Goal: Information Seeking & Learning: Learn about a topic

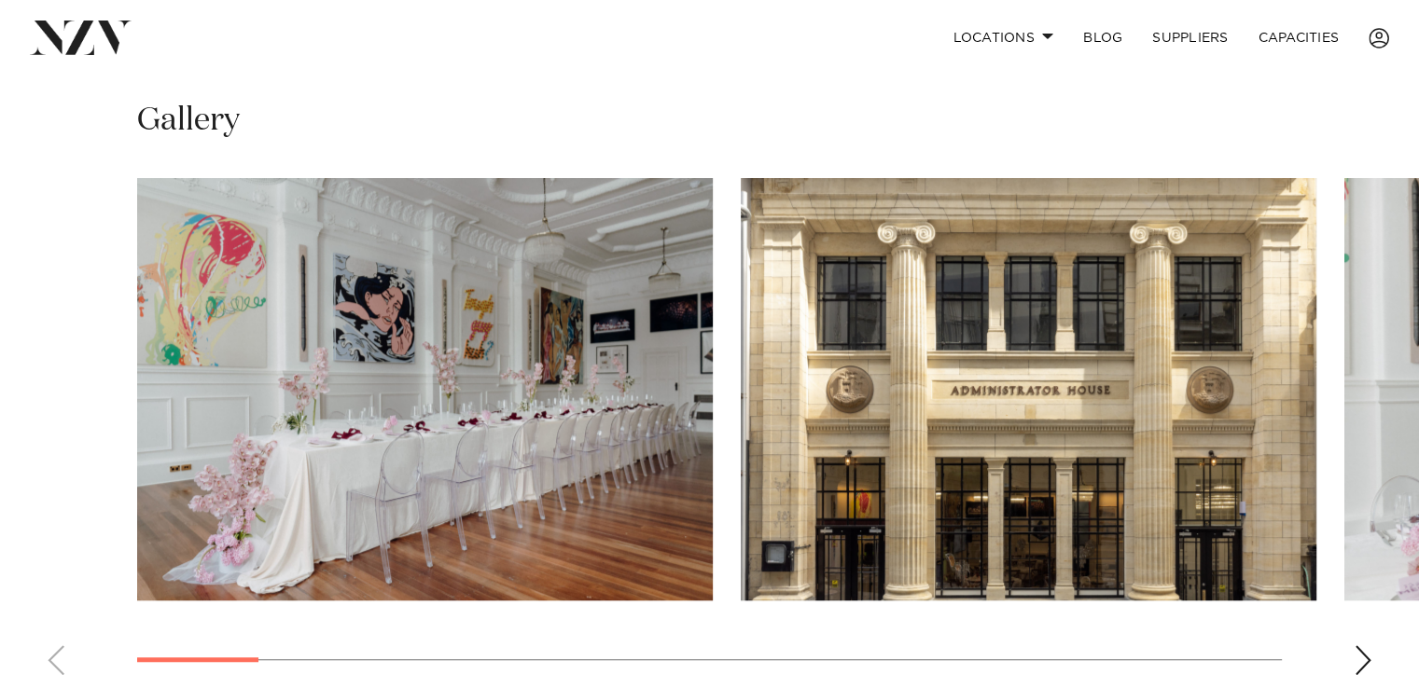
scroll to position [1306, 0]
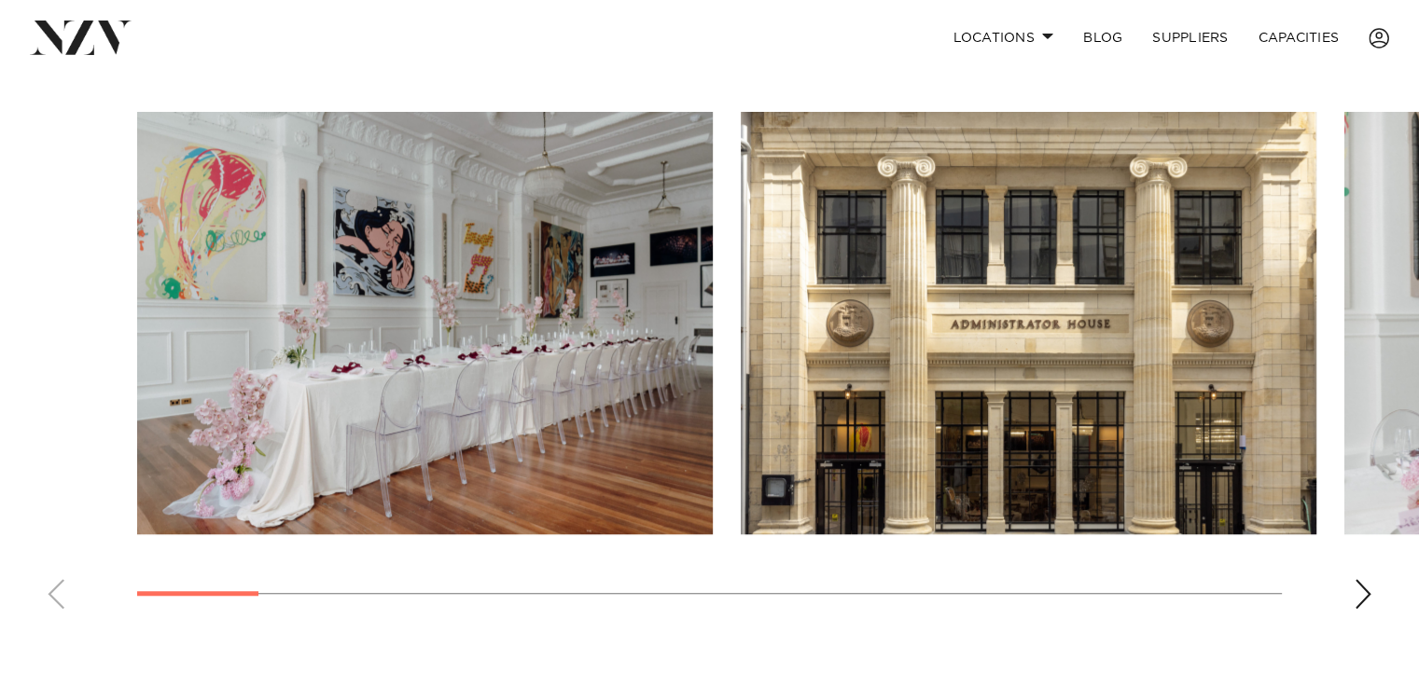
click at [1365, 579] on div "Next slide" at bounding box center [1363, 594] width 19 height 30
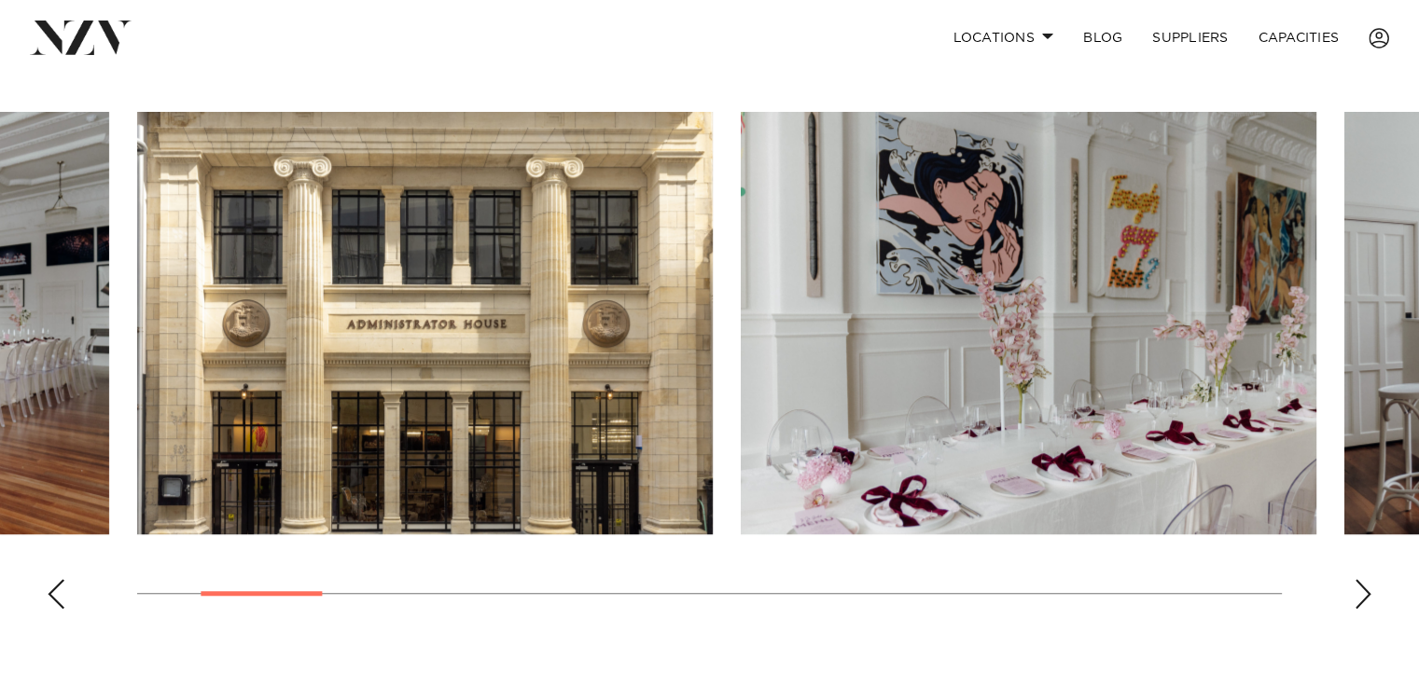
click at [1364, 579] on div "Next slide" at bounding box center [1363, 594] width 19 height 30
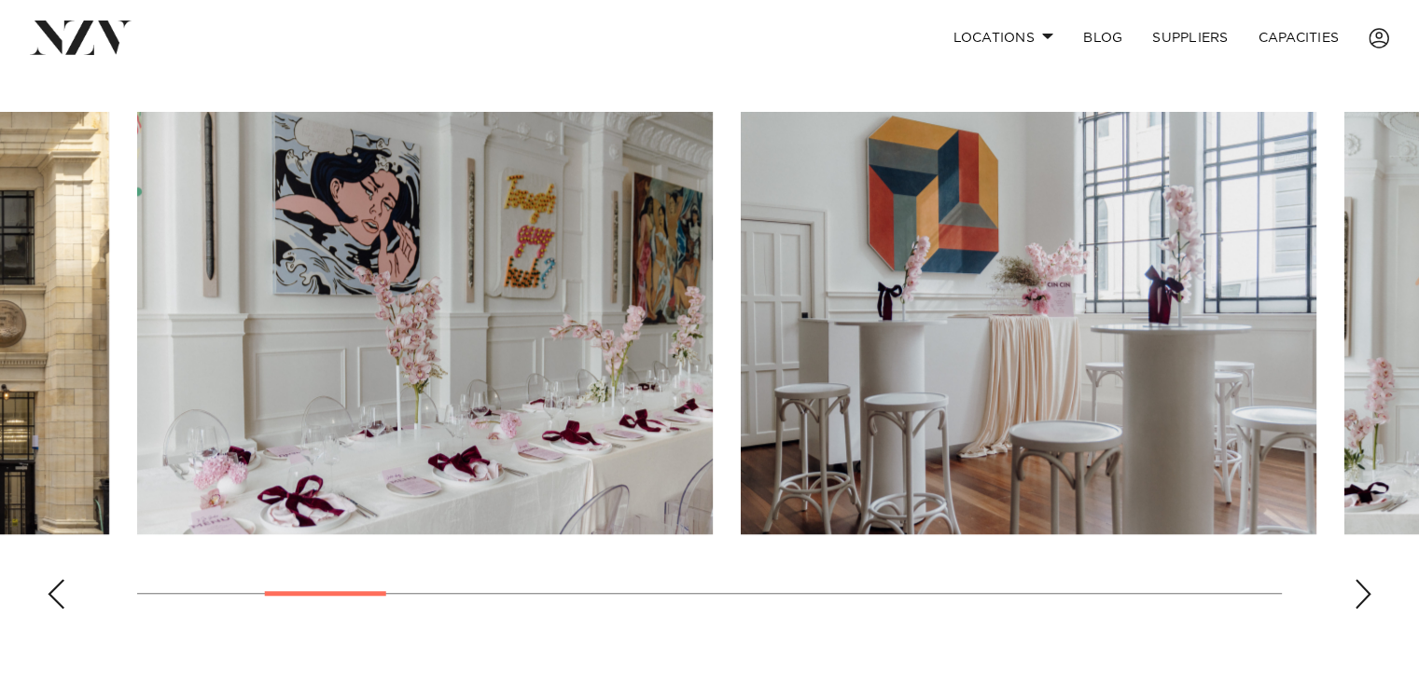
click at [1364, 579] on div "Next slide" at bounding box center [1363, 594] width 19 height 30
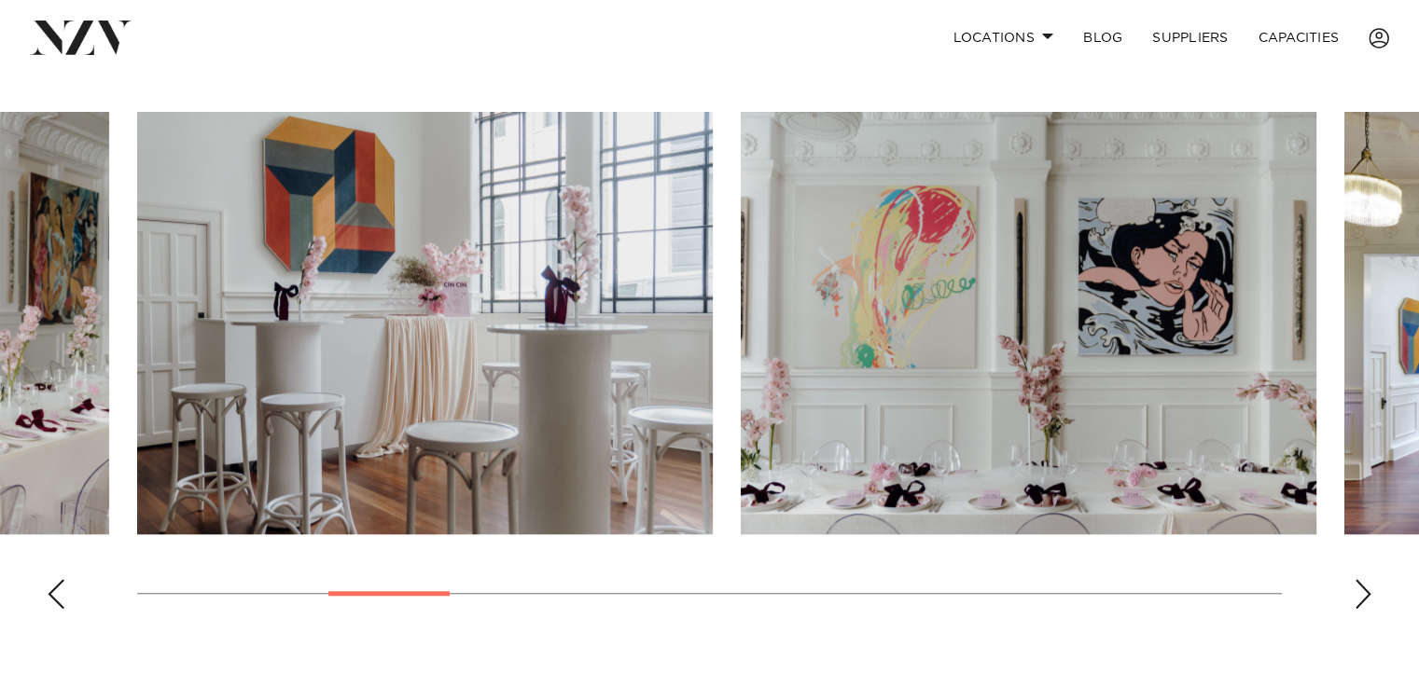
click at [1364, 579] on div "Next slide" at bounding box center [1363, 594] width 19 height 30
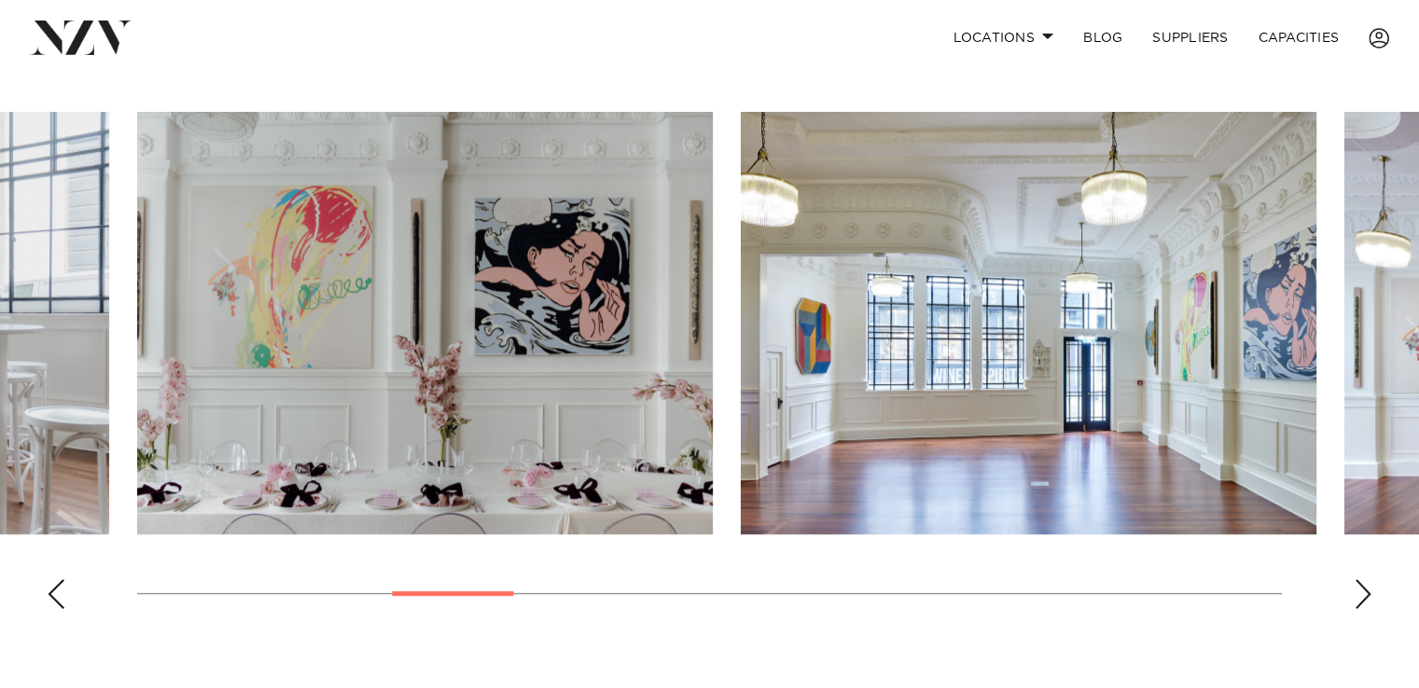
click at [1364, 579] on div "Next slide" at bounding box center [1363, 594] width 19 height 30
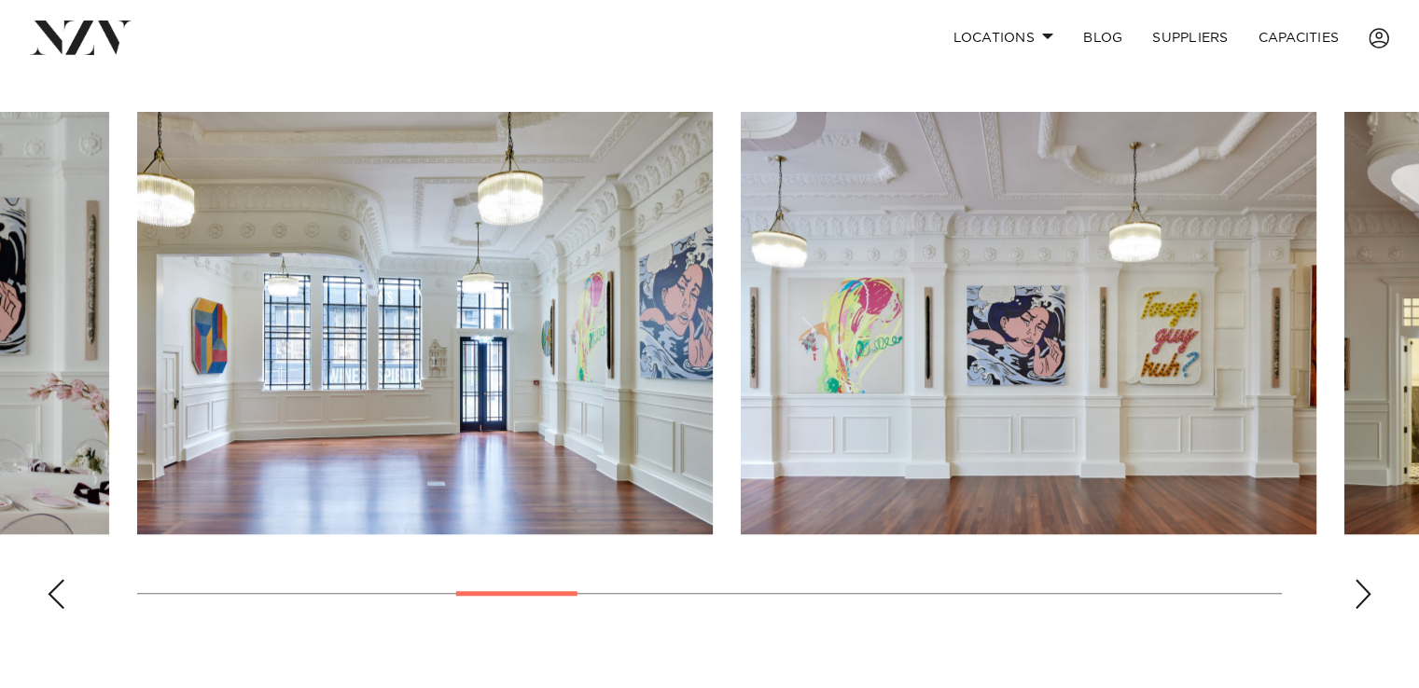
click at [1364, 579] on div "Next slide" at bounding box center [1363, 594] width 19 height 30
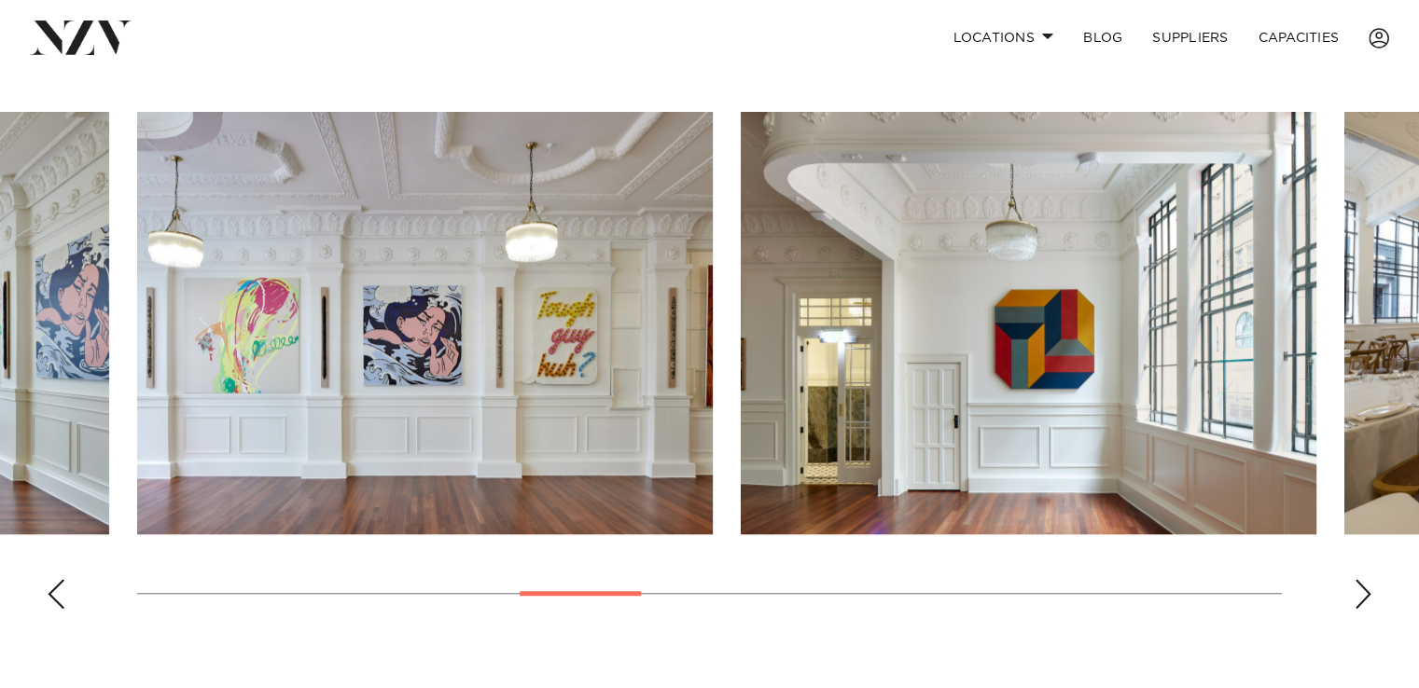
click at [1364, 579] on div "Next slide" at bounding box center [1363, 594] width 19 height 30
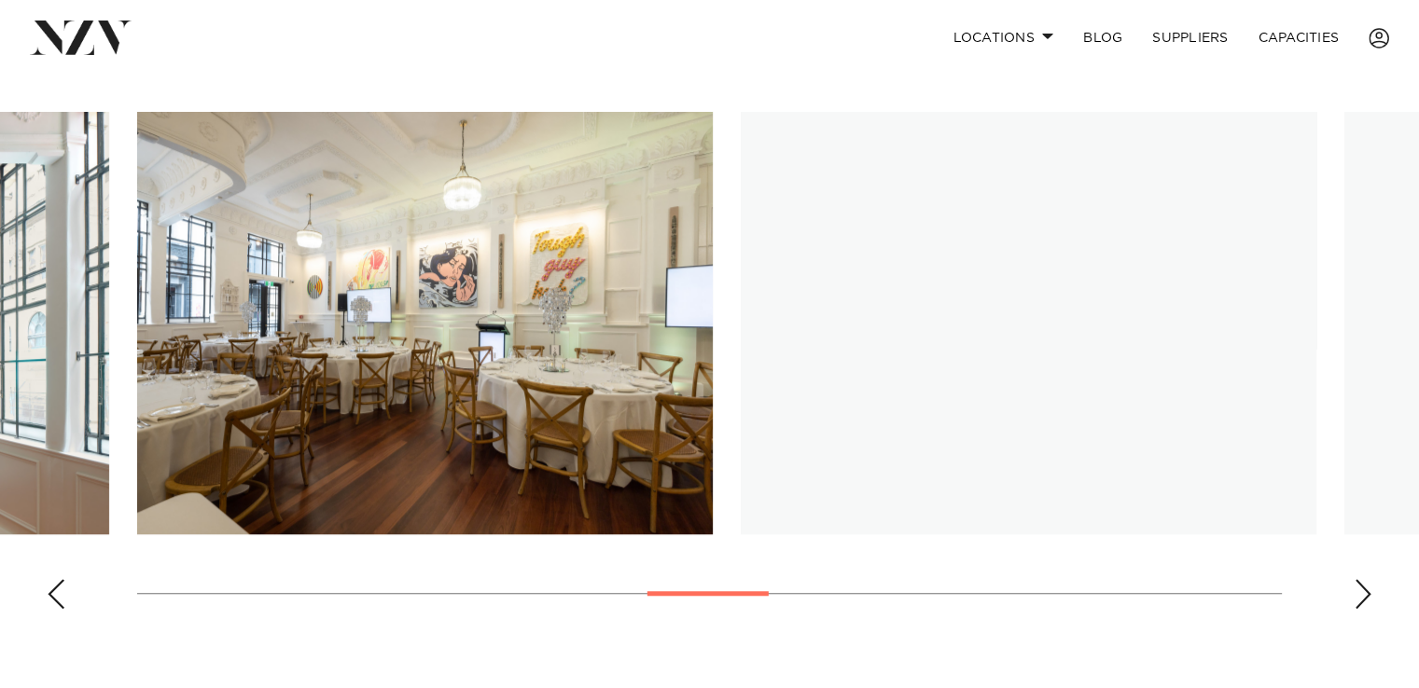
click at [1364, 579] on div "Next slide" at bounding box center [1363, 594] width 19 height 30
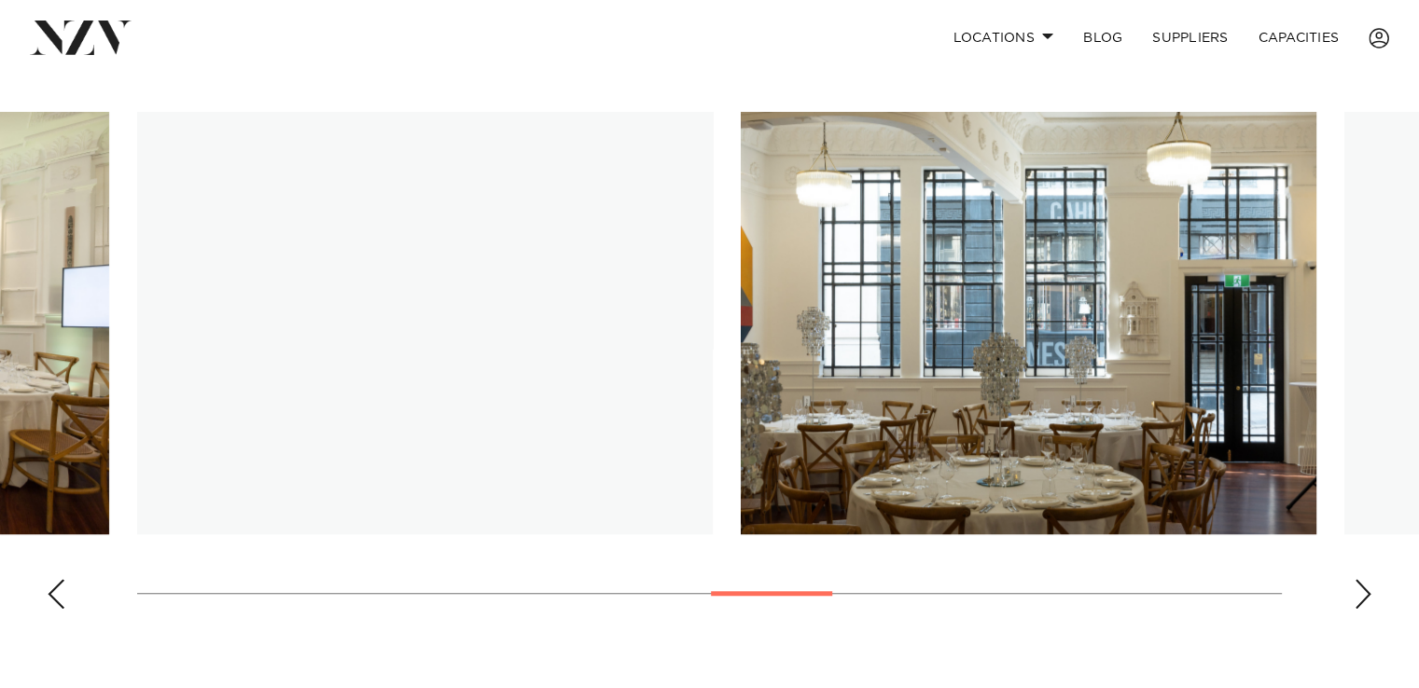
click at [1364, 579] on div "Next slide" at bounding box center [1363, 594] width 19 height 30
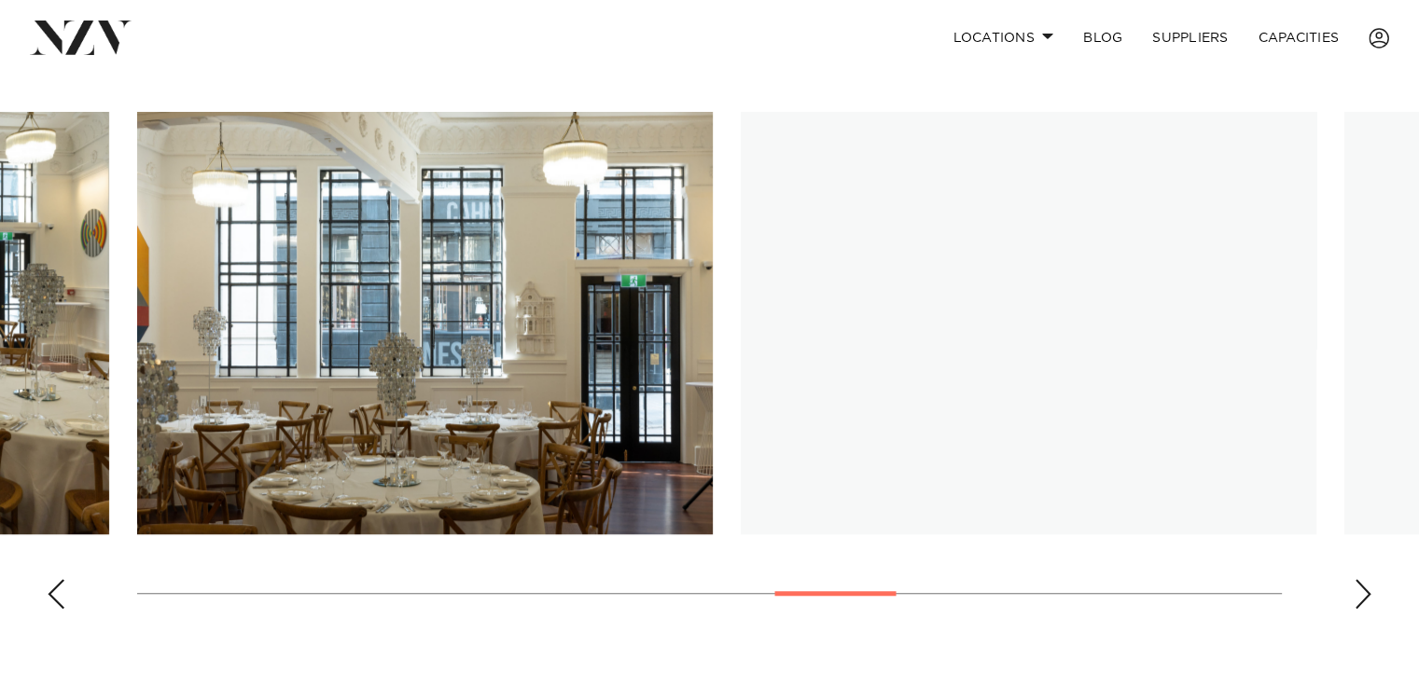
click at [1364, 579] on div "Next slide" at bounding box center [1363, 594] width 19 height 30
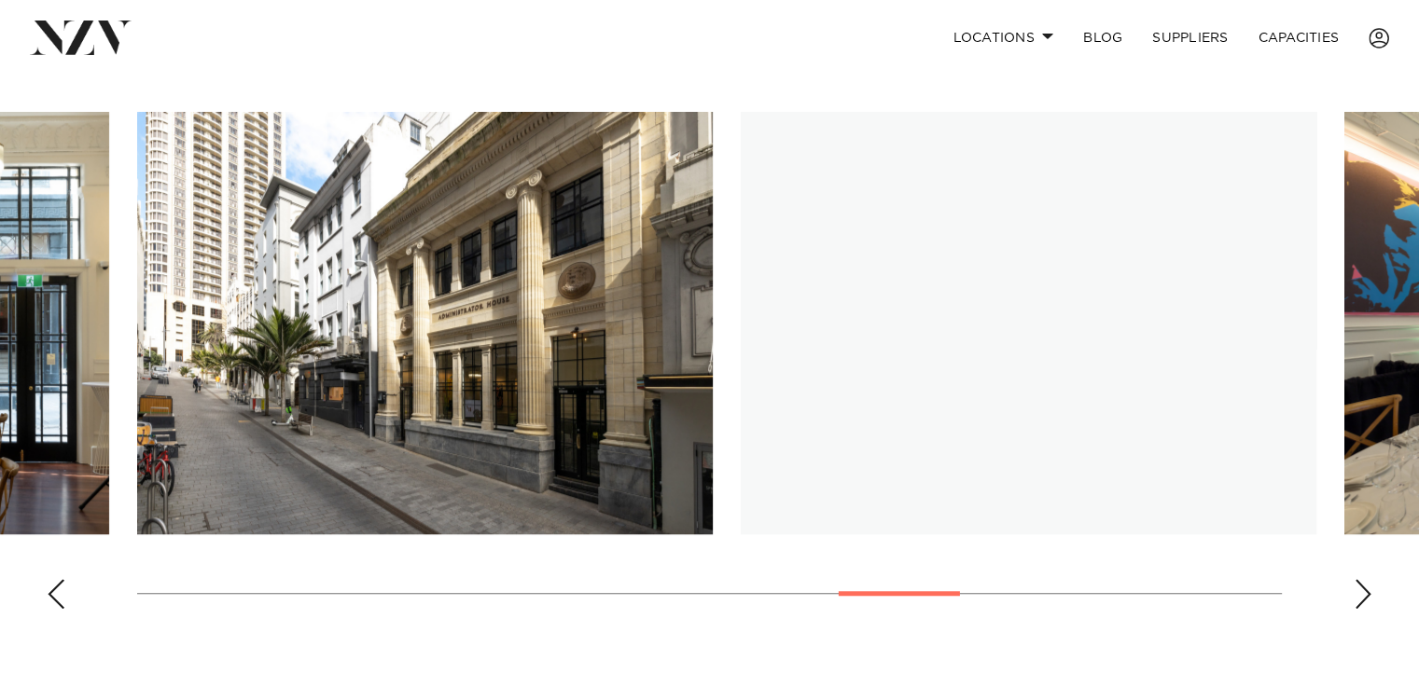
click at [1363, 579] on div "Next slide" at bounding box center [1363, 594] width 19 height 30
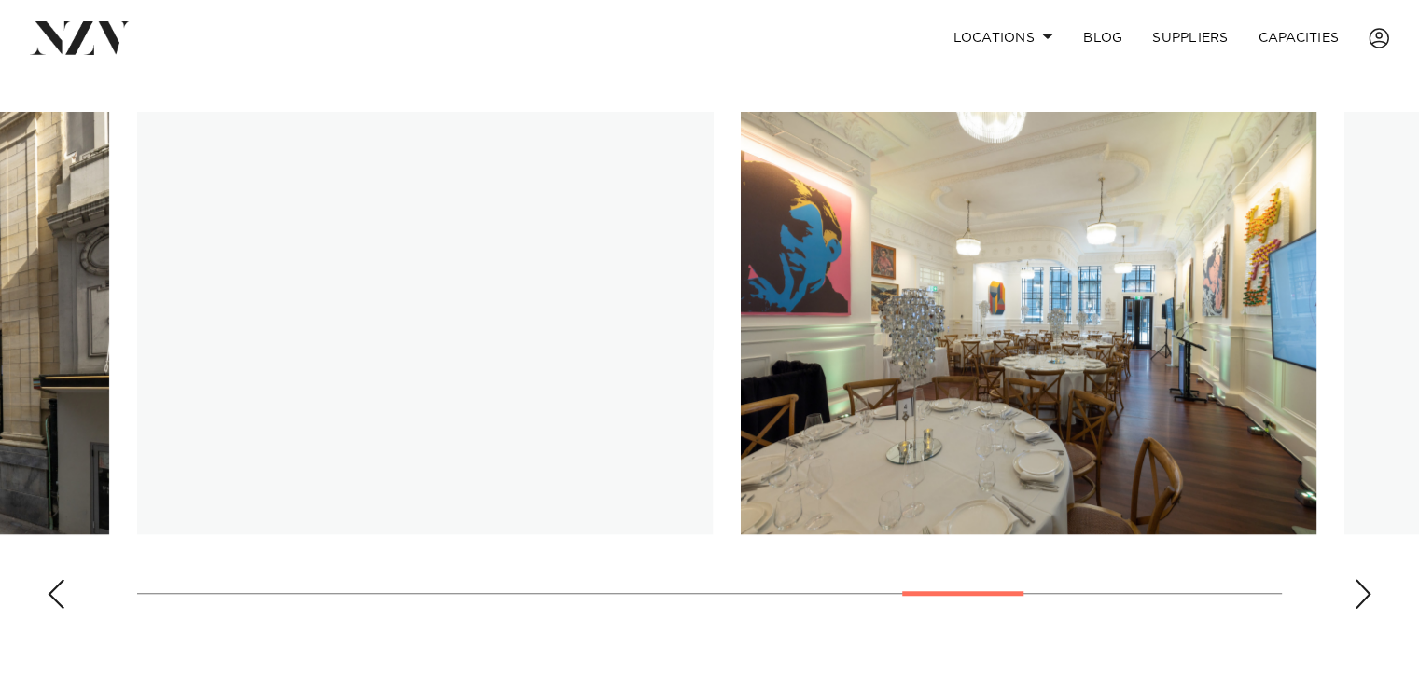
click at [1363, 579] on div "Next slide" at bounding box center [1363, 594] width 19 height 30
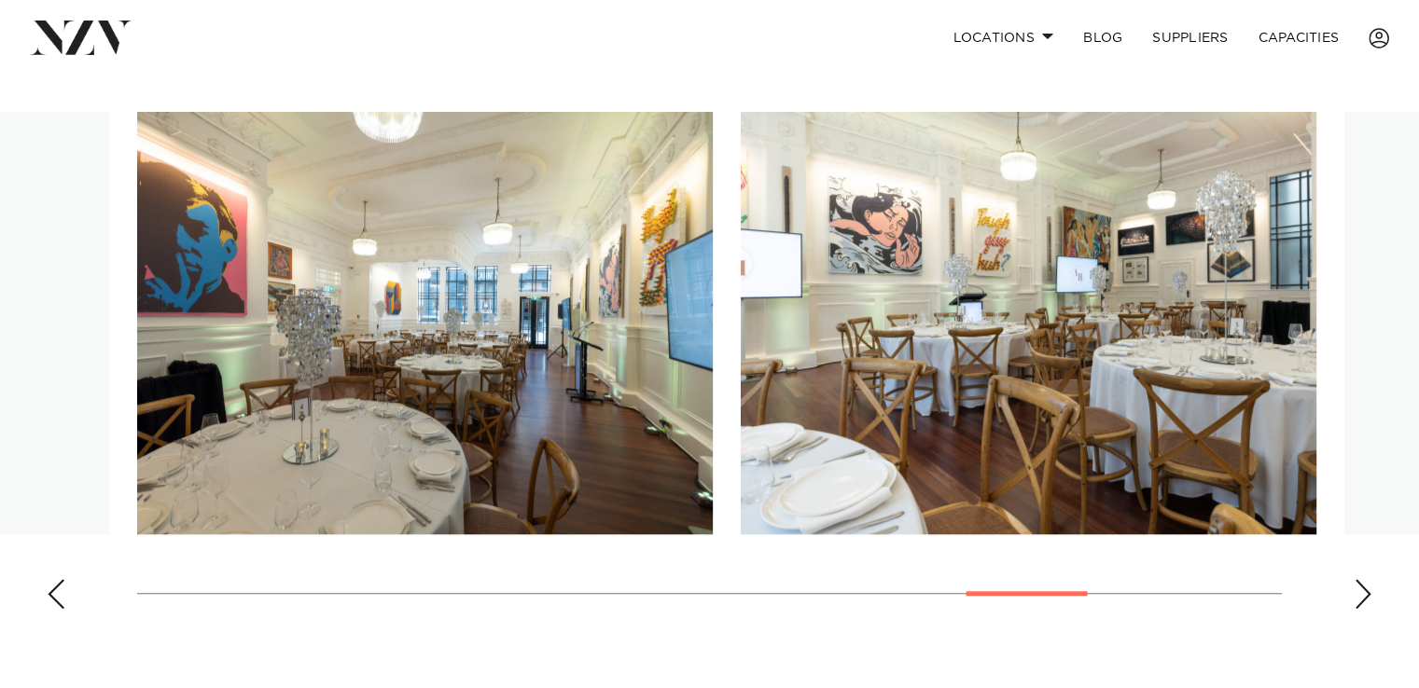
click at [1363, 579] on div "Next slide" at bounding box center [1363, 594] width 19 height 30
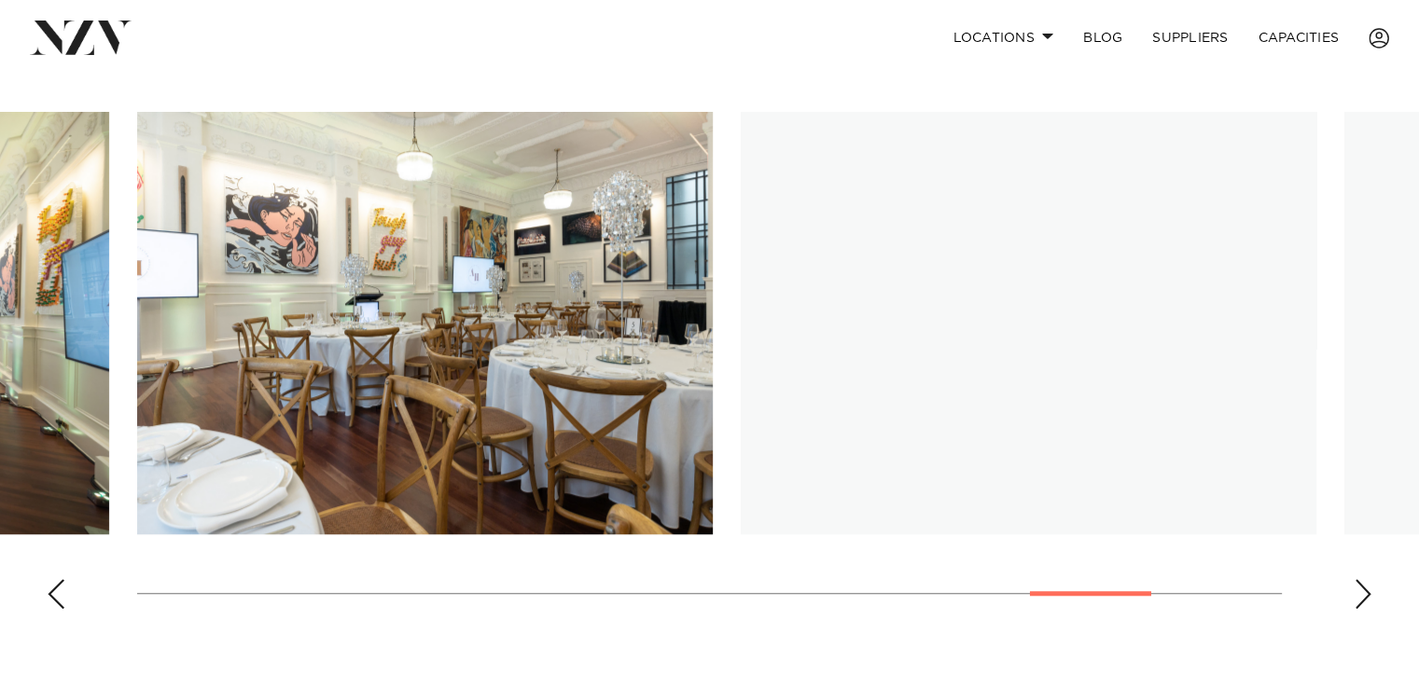
click at [1363, 579] on div "Next slide" at bounding box center [1363, 594] width 19 height 30
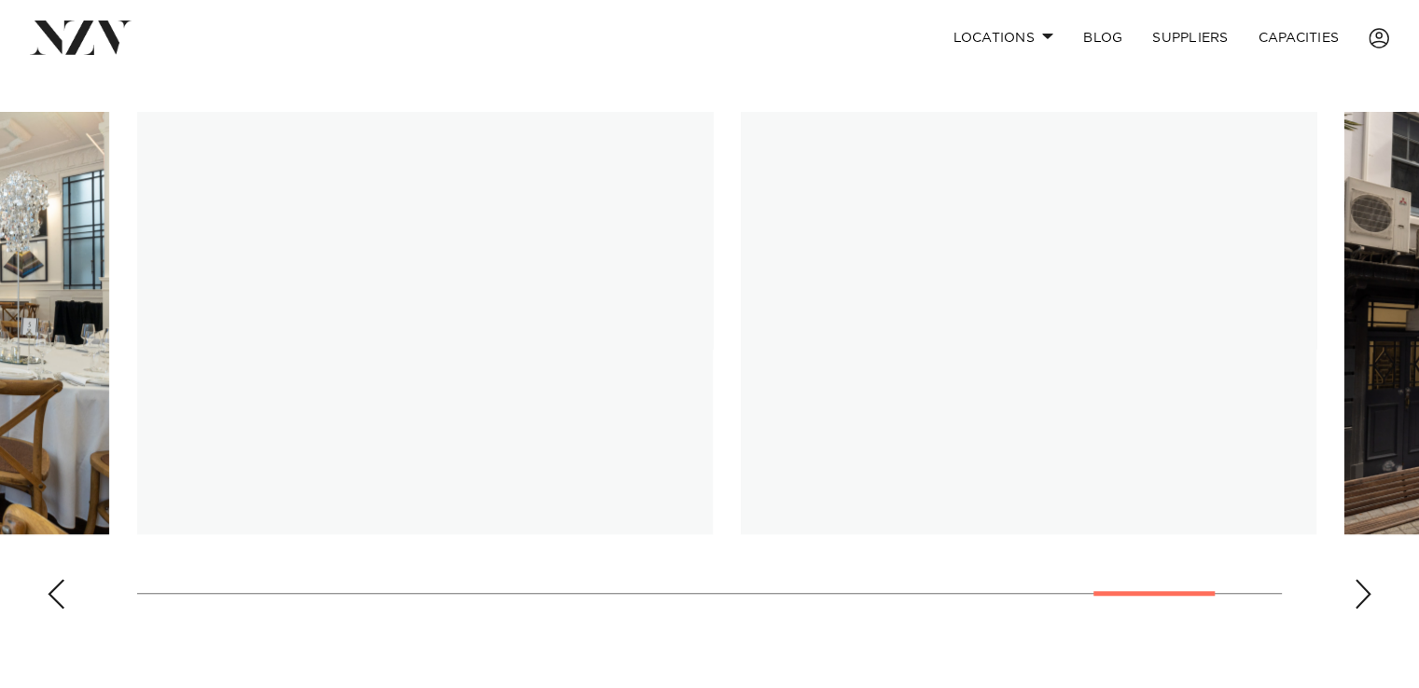
click at [1363, 579] on div "Next slide" at bounding box center [1363, 594] width 19 height 30
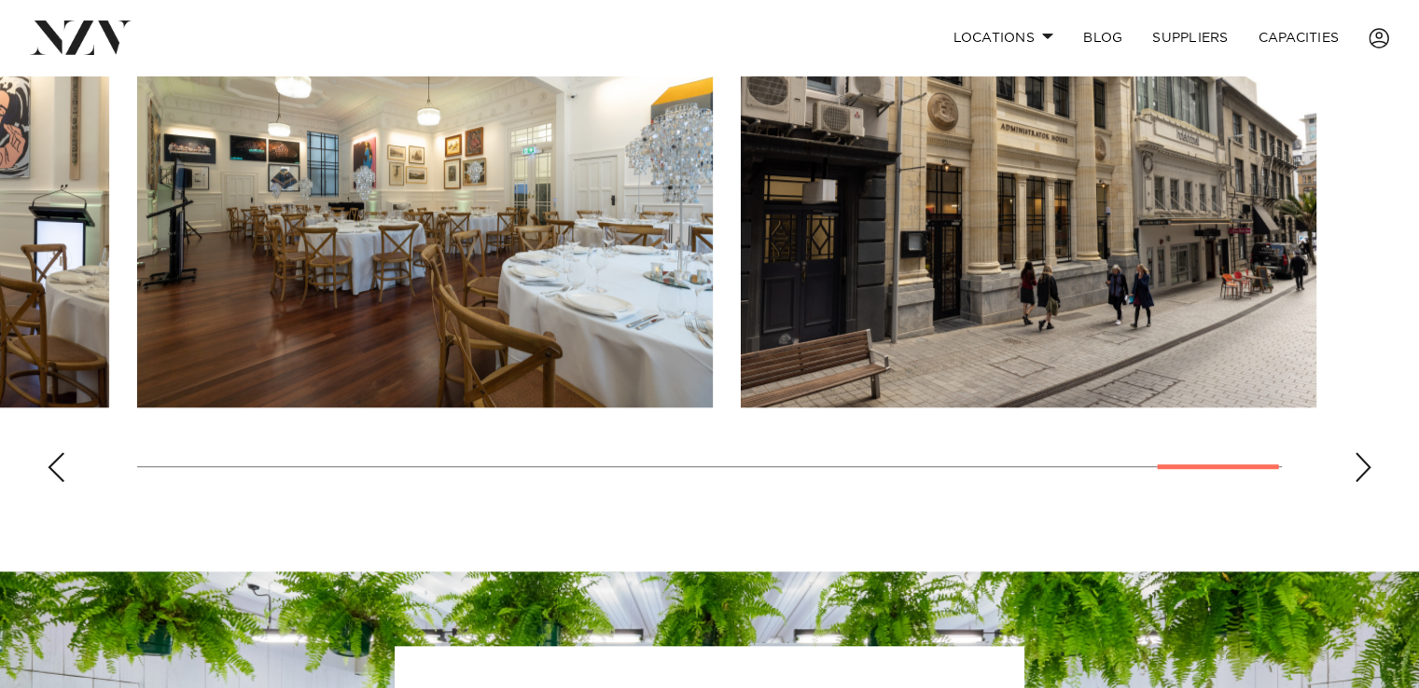
scroll to position [1214, 0]
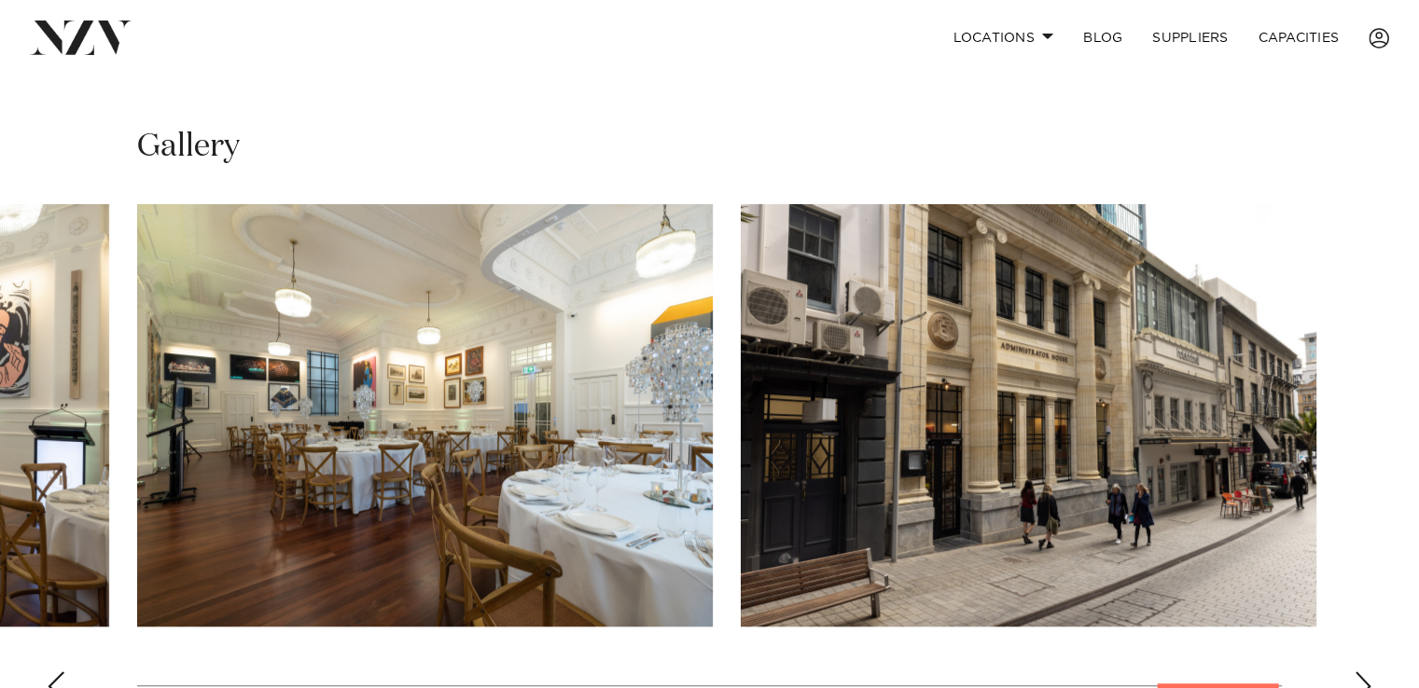
click at [64, 672] on div "Previous slide" at bounding box center [56, 687] width 19 height 30
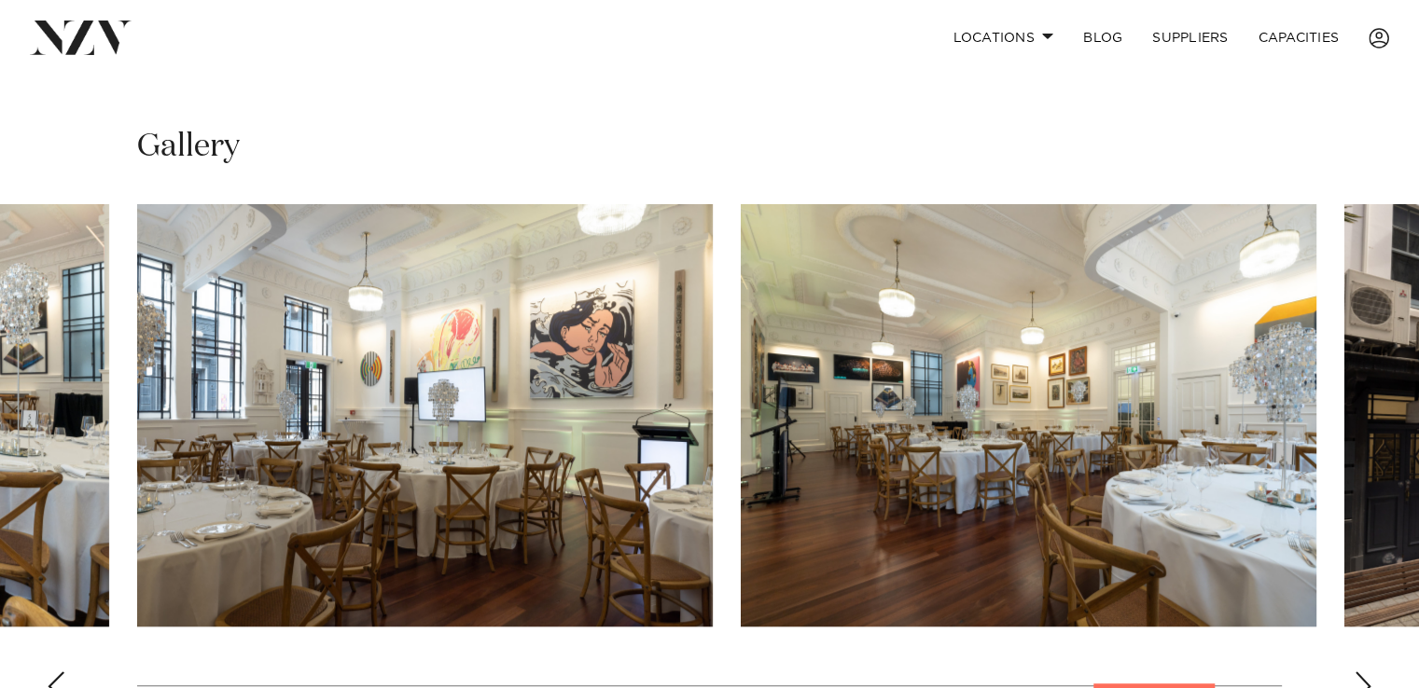
click at [64, 672] on div "Previous slide" at bounding box center [56, 687] width 19 height 30
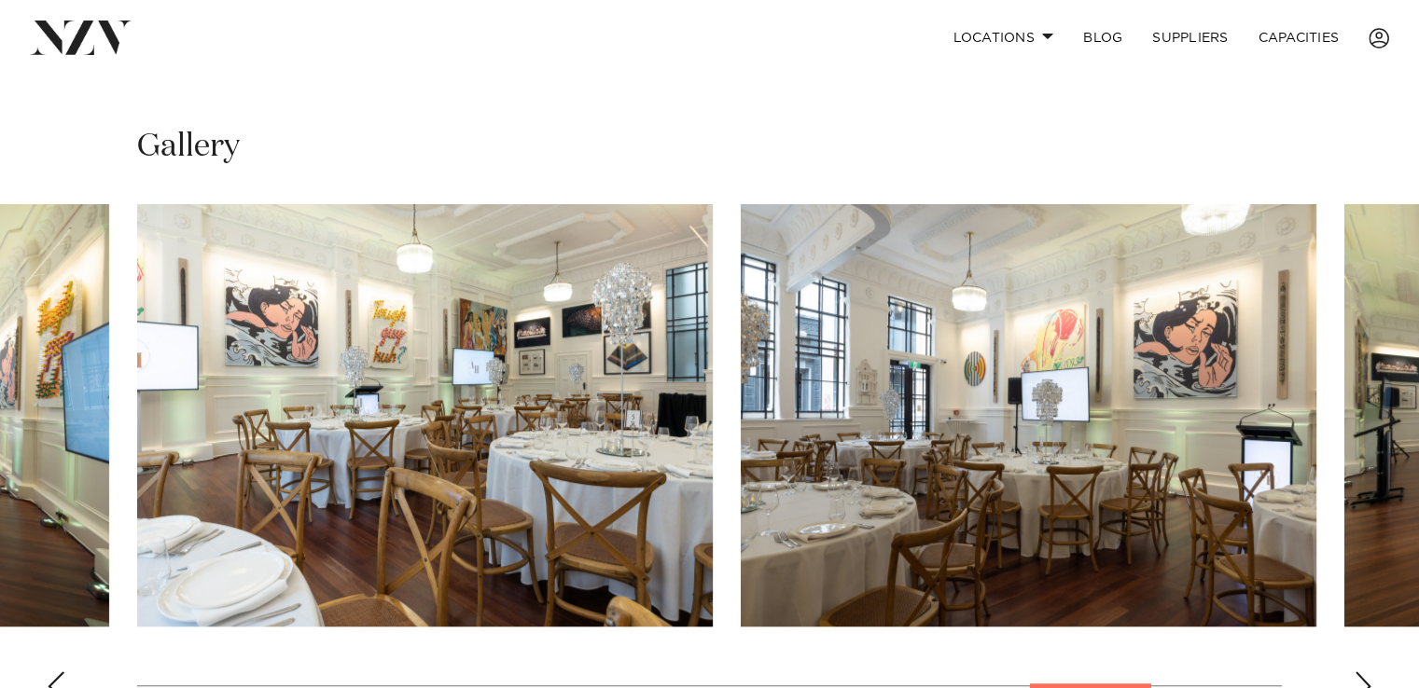
click at [64, 672] on div "Previous slide" at bounding box center [56, 687] width 19 height 30
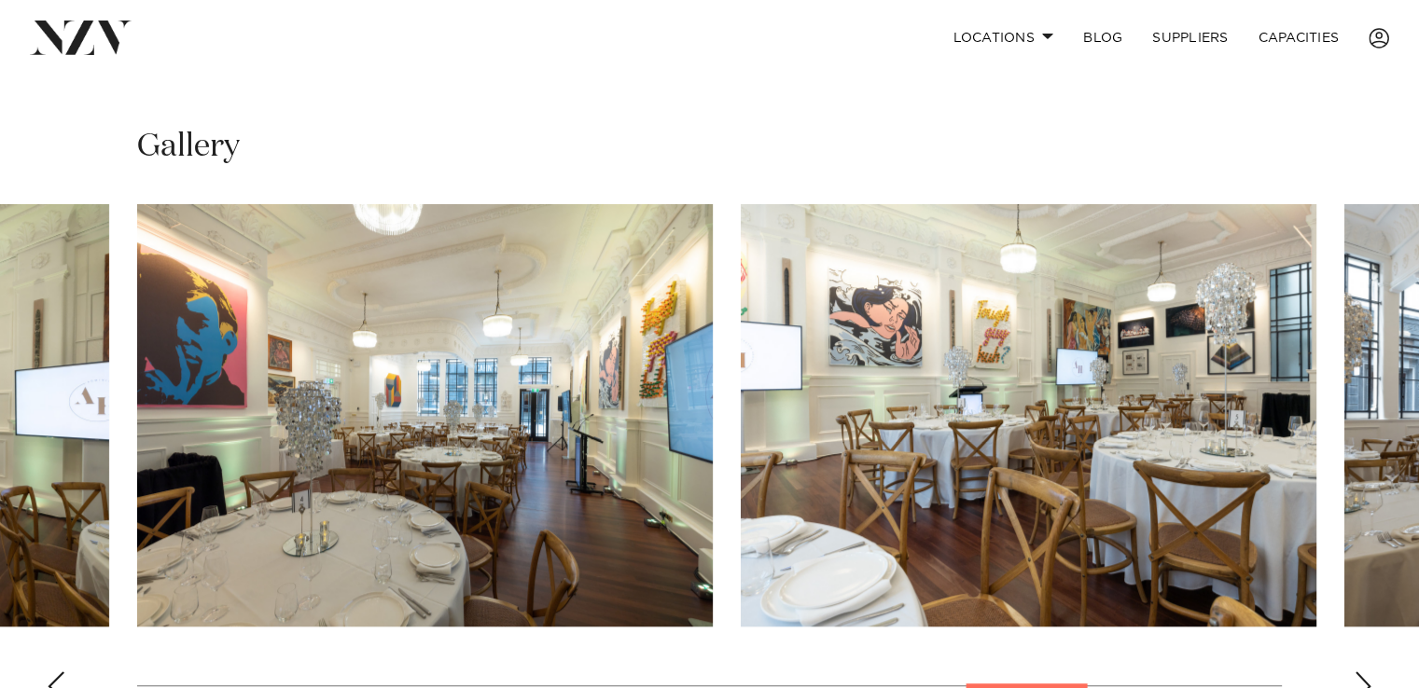
click at [64, 672] on div "Previous slide" at bounding box center [56, 687] width 19 height 30
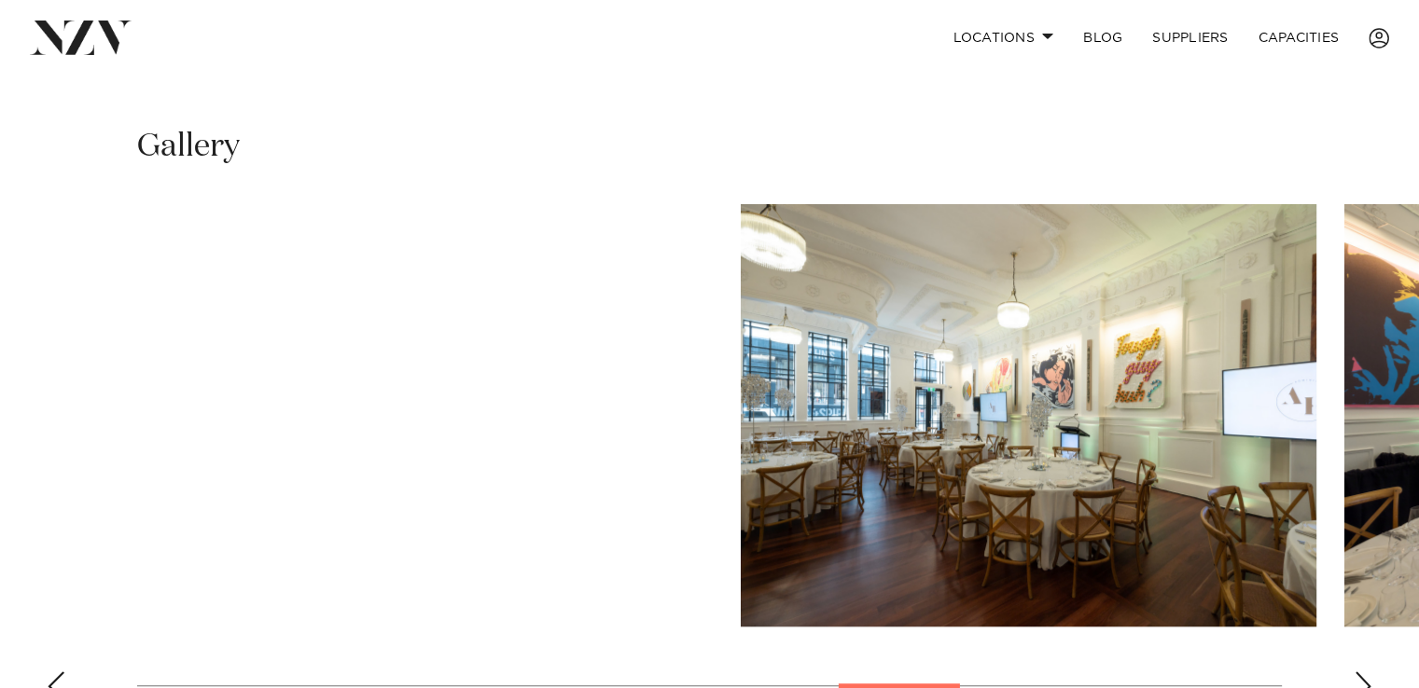
click at [64, 672] on div "Previous slide" at bounding box center [56, 687] width 19 height 30
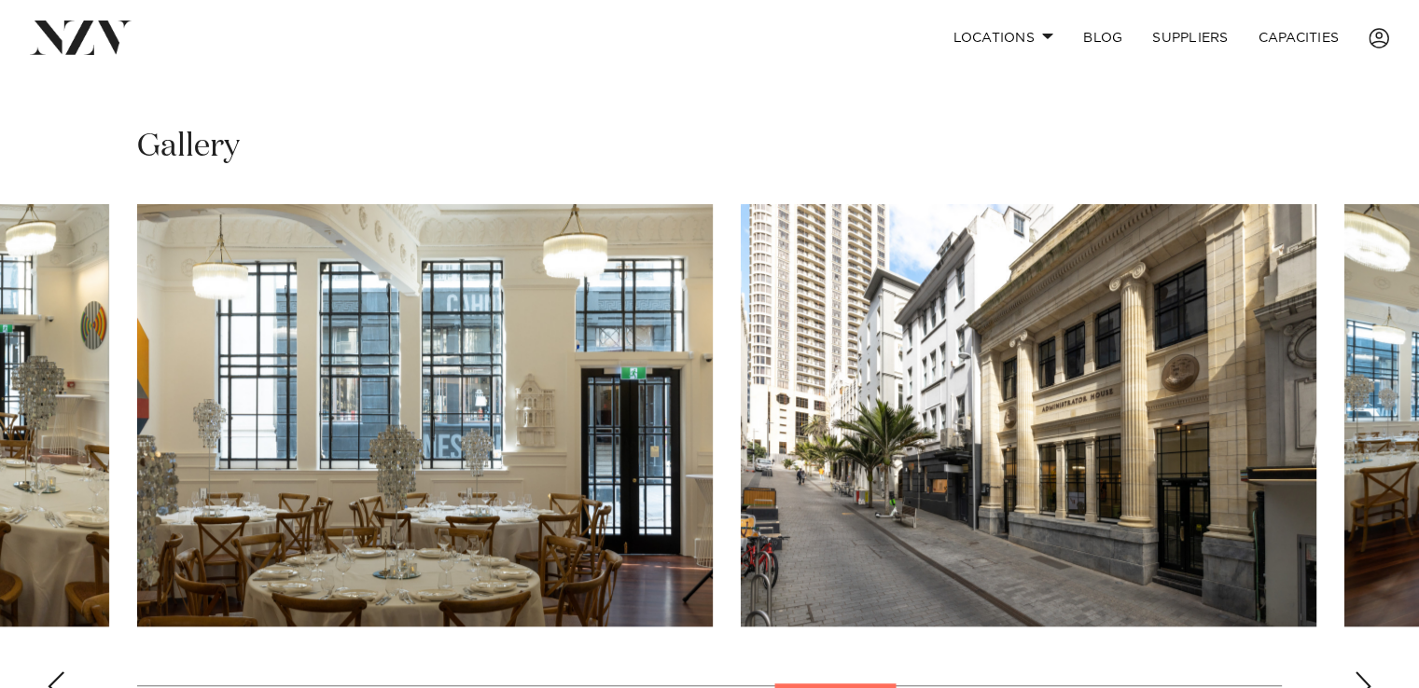
click at [64, 672] on div "Previous slide" at bounding box center [56, 687] width 19 height 30
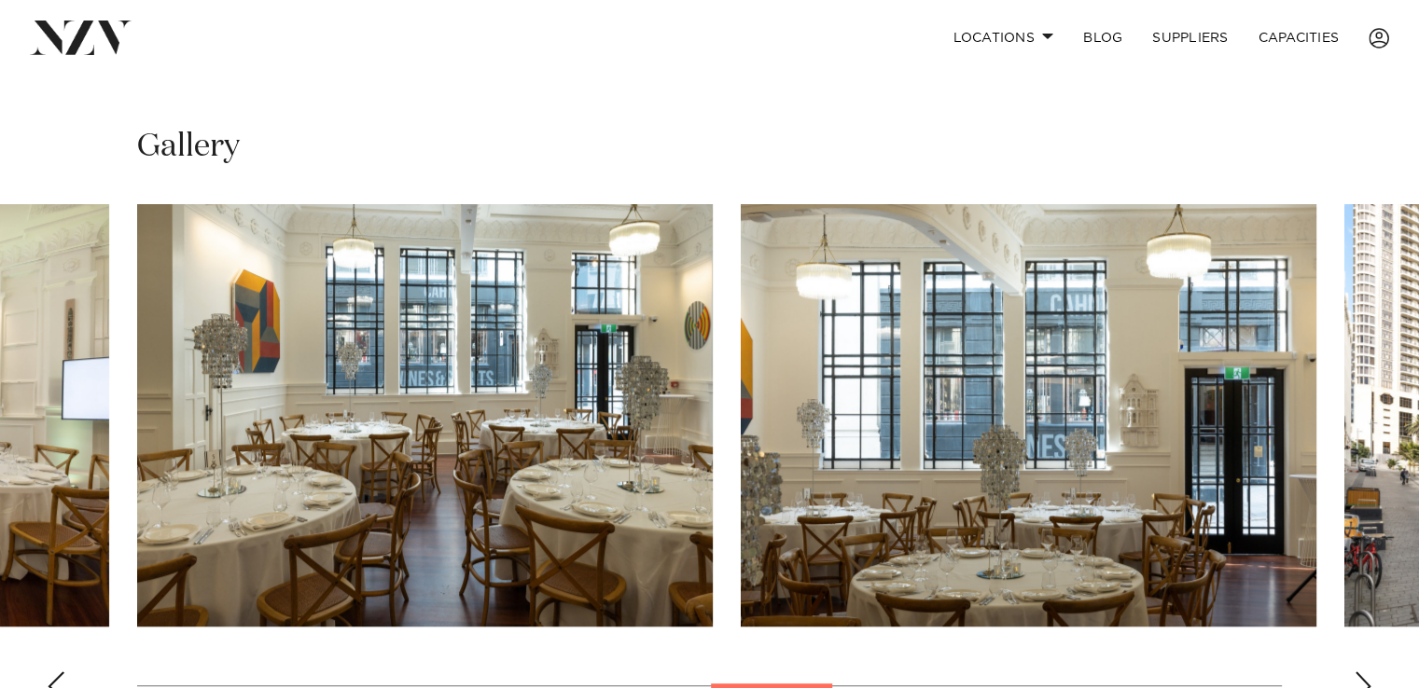
click at [64, 672] on div "Previous slide" at bounding box center [56, 687] width 19 height 30
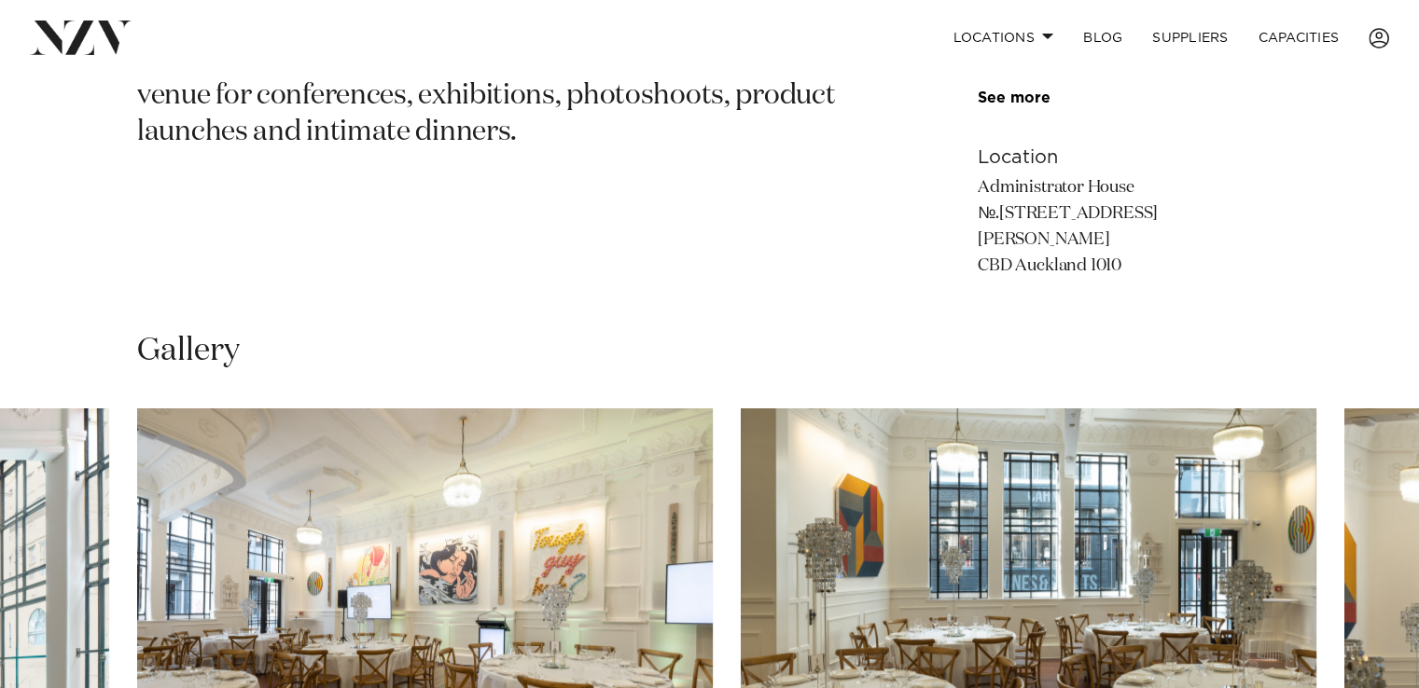
scroll to position [654, 0]
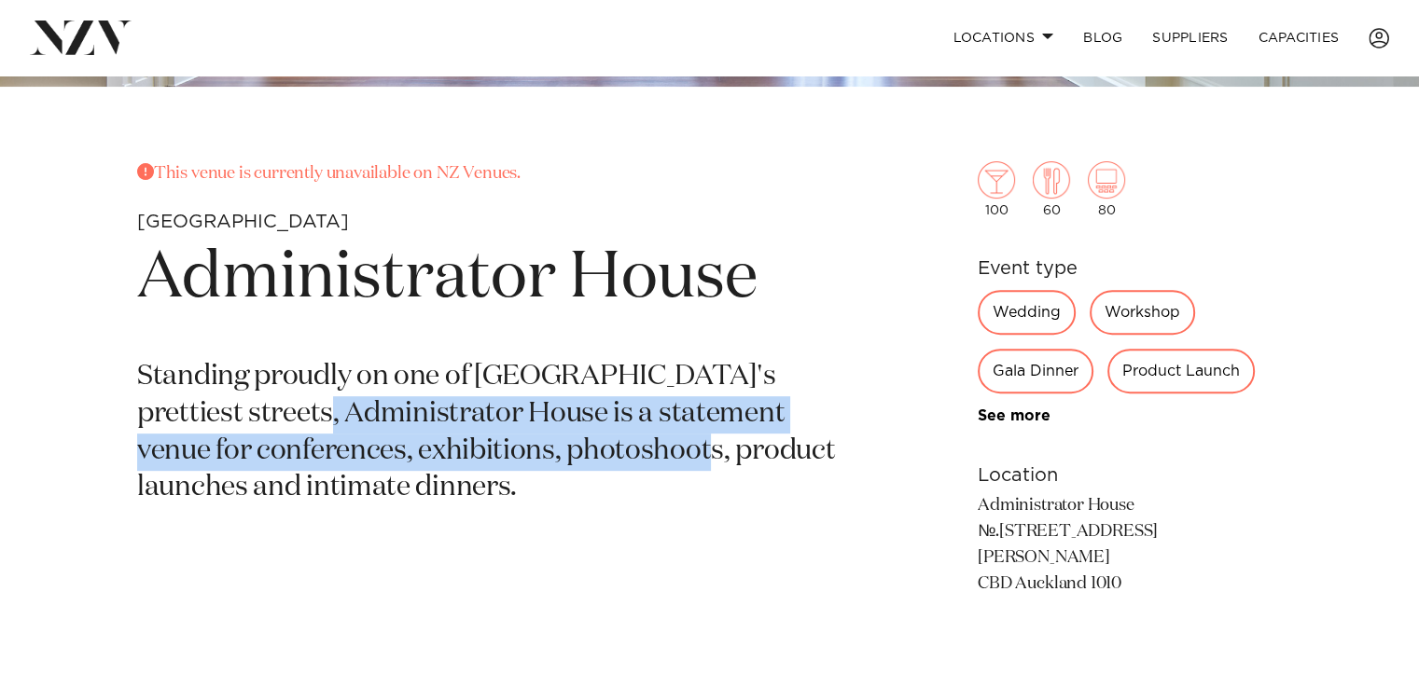
drag, startPoint x: 298, startPoint y: 428, endPoint x: 622, endPoint y: 438, distance: 324.8
click at [622, 438] on p "Standing proudly on one of [GEOGRAPHIC_DATA]'s prettiest streets, Administrator…" at bounding box center [491, 433] width 708 height 149
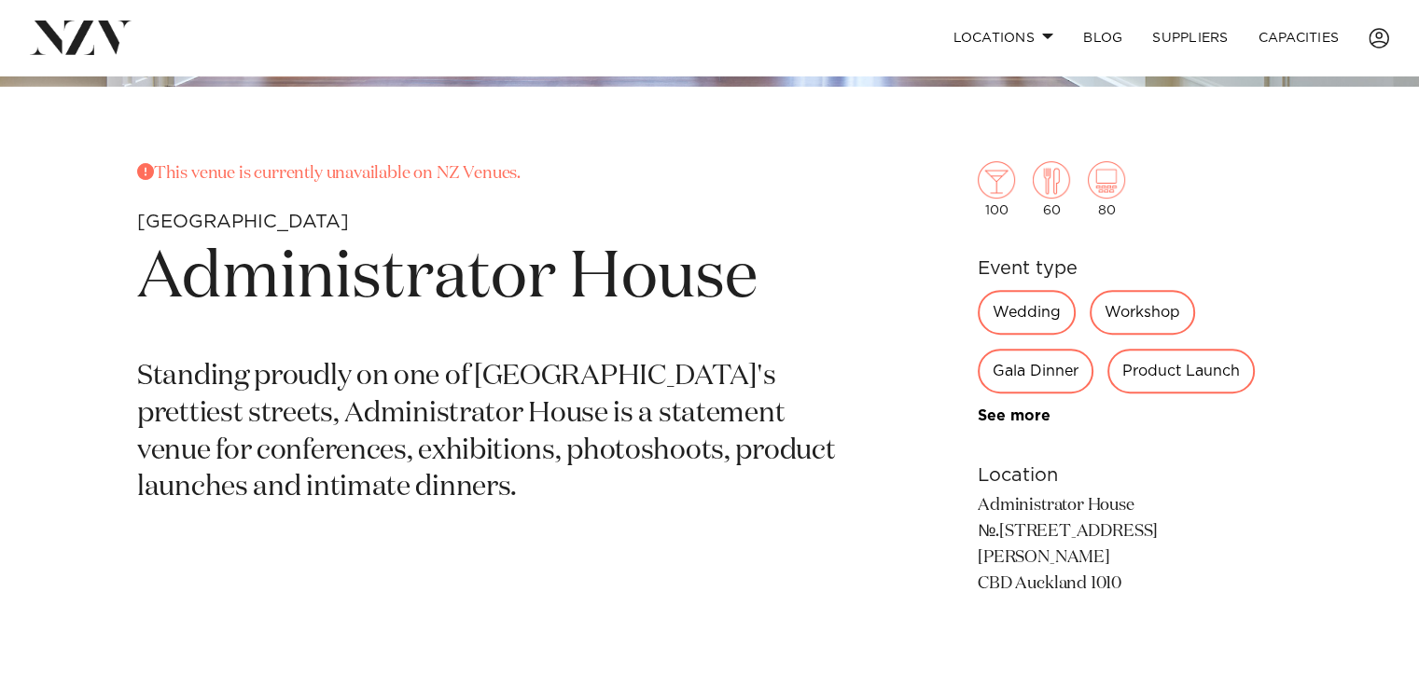
click at [455, 540] on section "This venue is currently unavailable on NZ Venues. Auckland Administrator House …" at bounding box center [491, 409] width 708 height 496
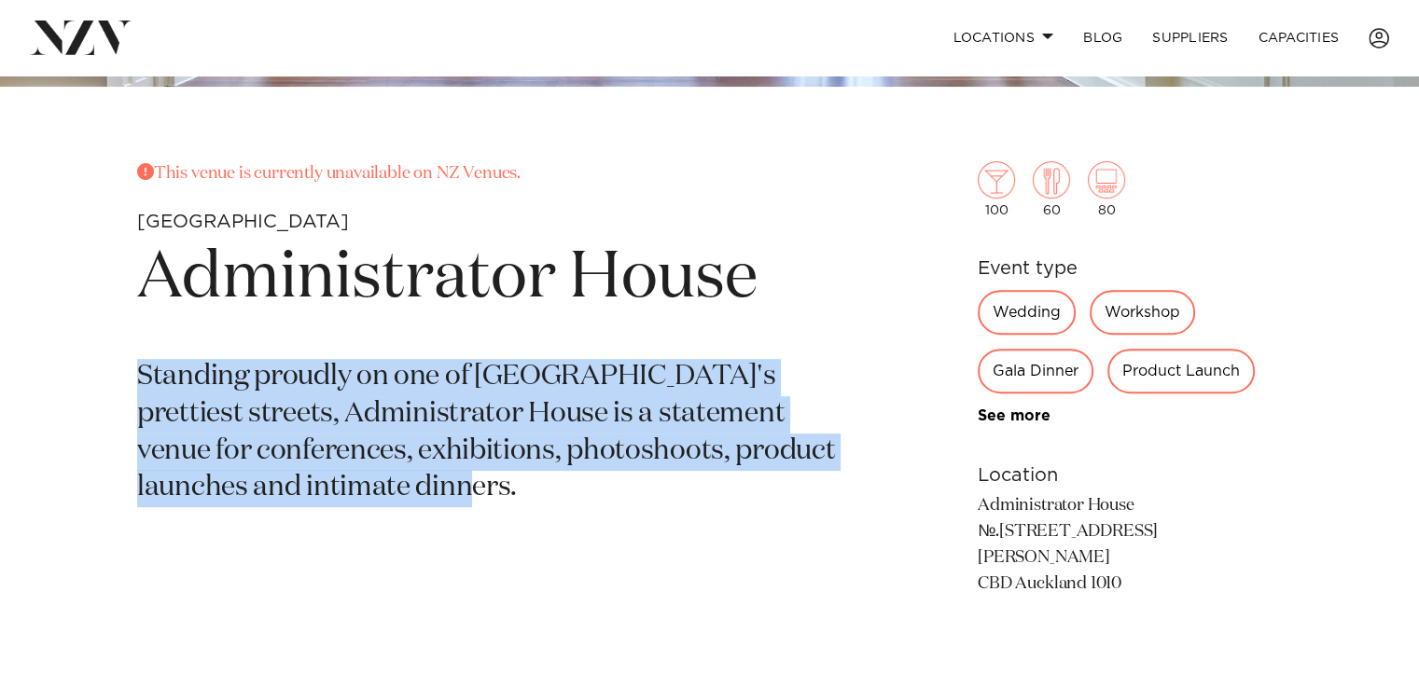
drag, startPoint x: 396, startPoint y: 500, endPoint x: 345, endPoint y: 448, distance: 72.6
click at [106, 373] on div "This venue is currently unavailable on NZ Venues. Auckland Administrator House …" at bounding box center [709, 409] width 1389 height 496
drag, startPoint x: 586, startPoint y: 527, endPoint x: 708, endPoint y: 538, distance: 122.7
click at [589, 527] on section "This venue is currently unavailable on NZ Venues. Auckland Administrator House …" at bounding box center [491, 409] width 708 height 496
click at [765, 509] on section "This venue is currently unavailable on NZ Venues. Auckland Administrator House …" at bounding box center [491, 409] width 708 height 496
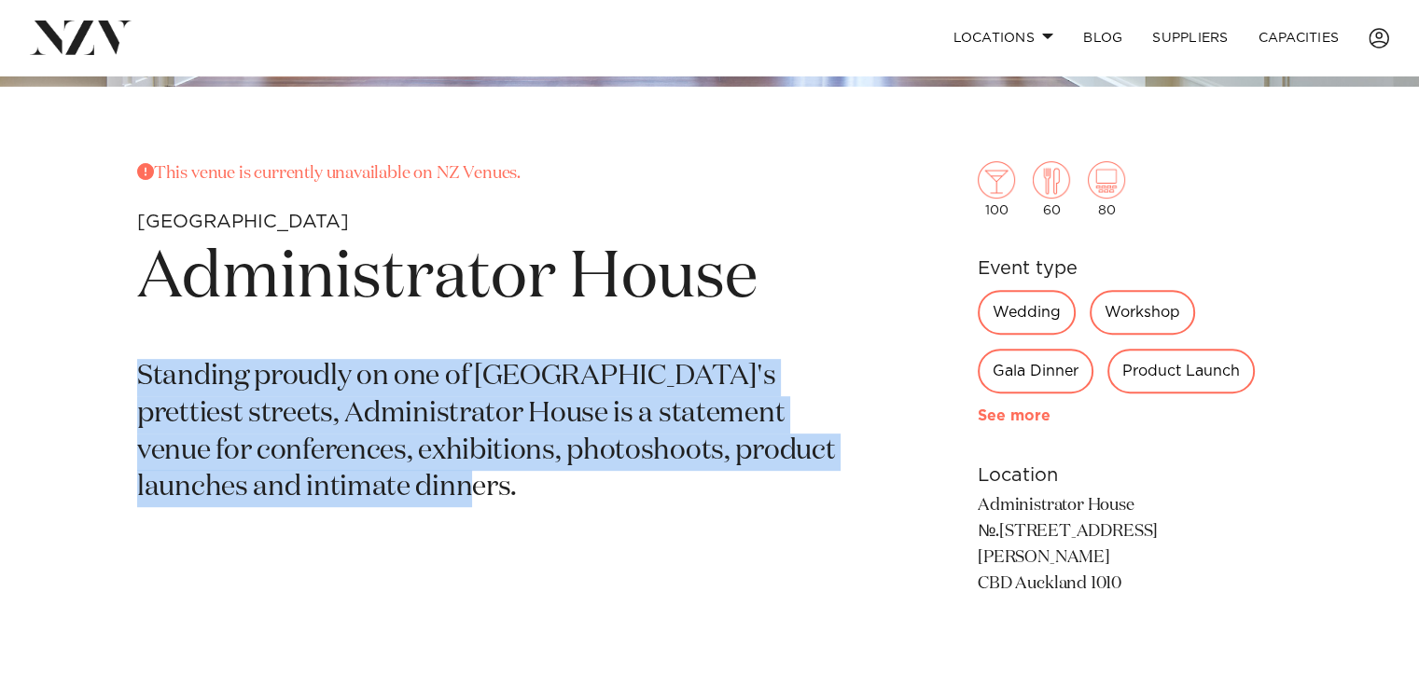
click at [979, 413] on link "See more" at bounding box center [1051, 416] width 146 height 15
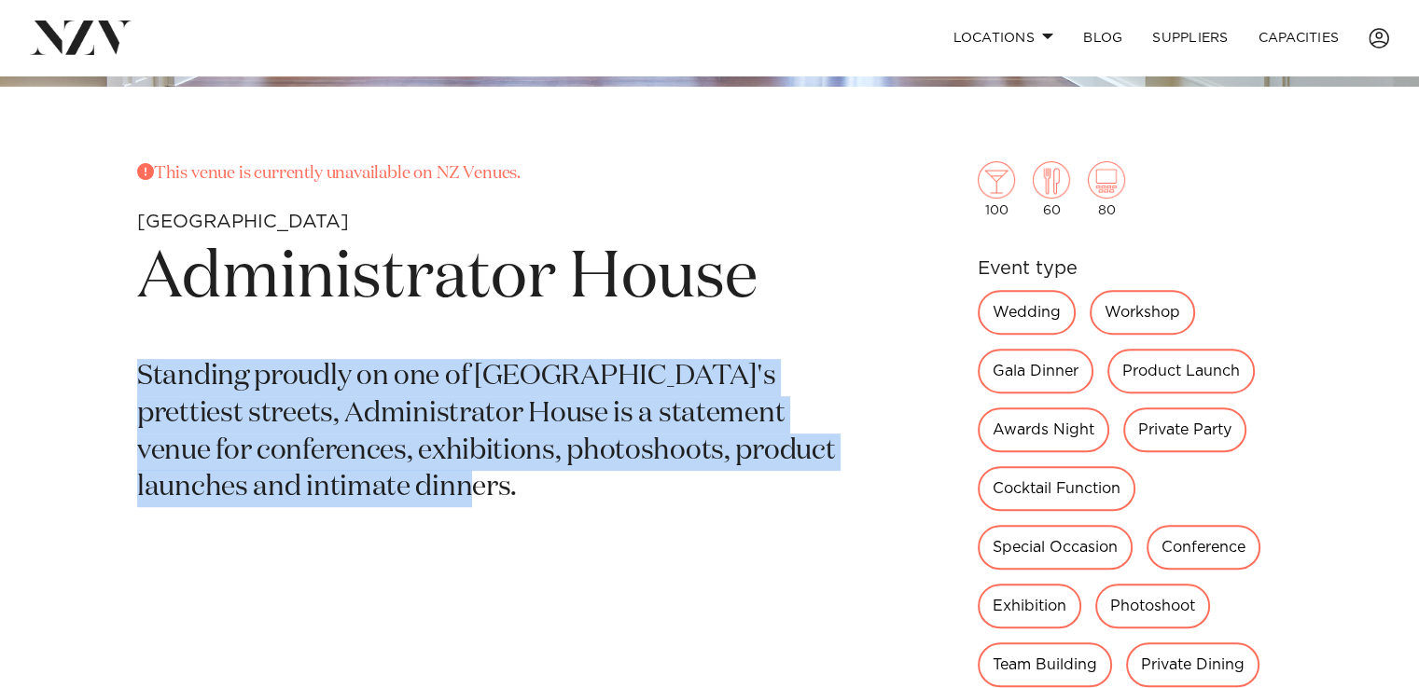
click at [768, 348] on section "This venue is currently unavailable on NZ Venues. Auckland Administrator House …" at bounding box center [491, 556] width 708 height 790
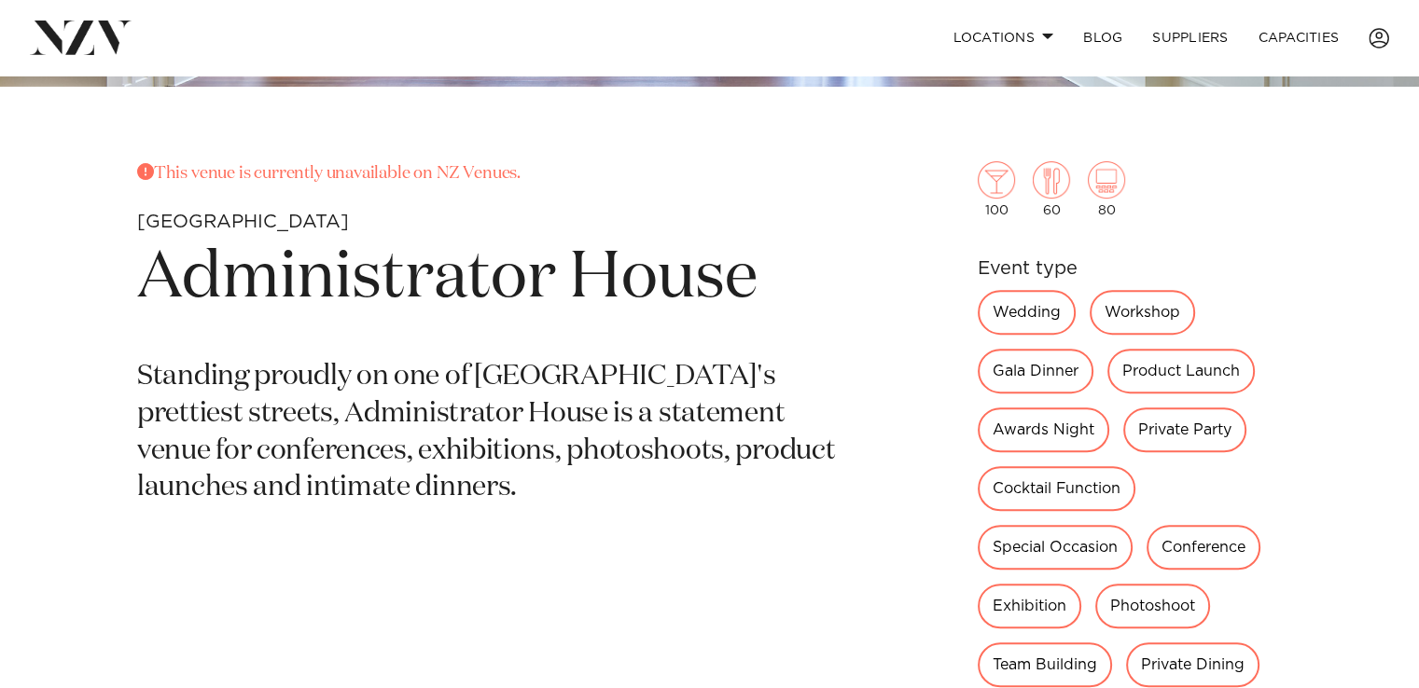
click at [749, 290] on h1 "Administrator House" at bounding box center [491, 279] width 708 height 86
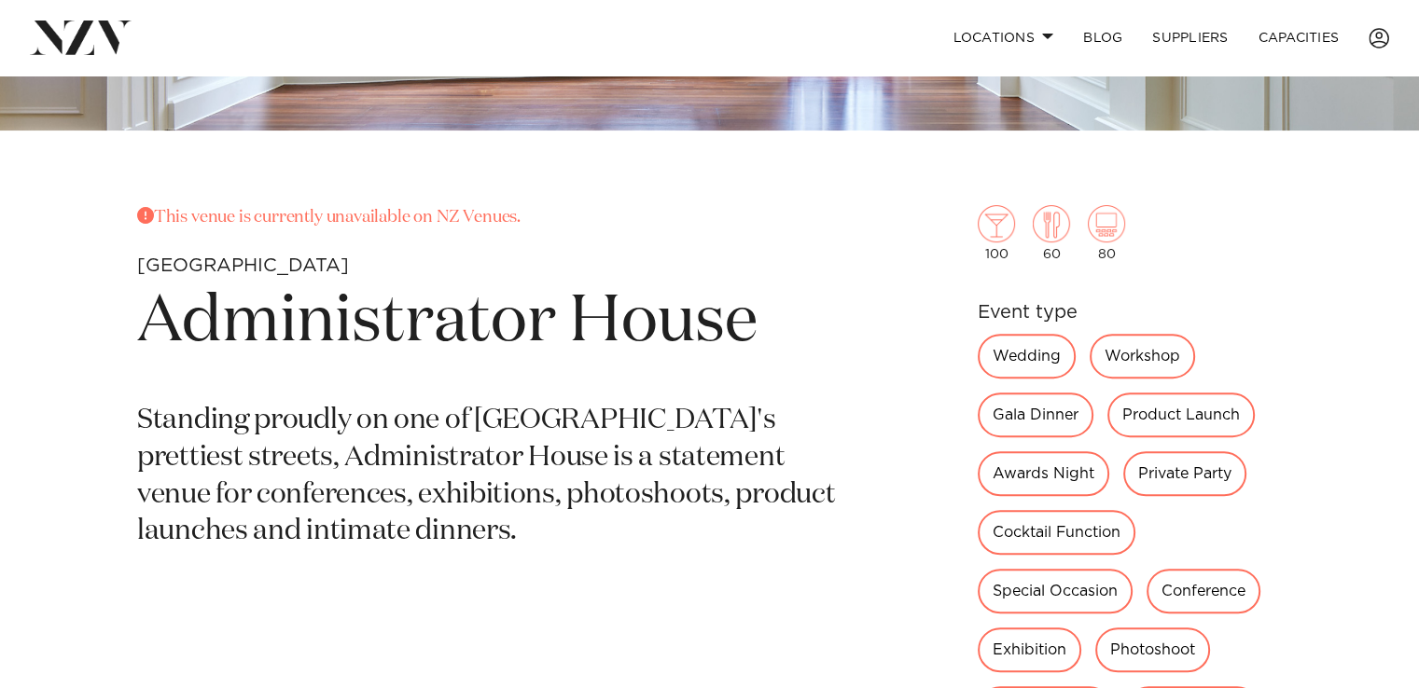
scroll to position [746, 0]
